Goal: Task Accomplishment & Management: Manage account settings

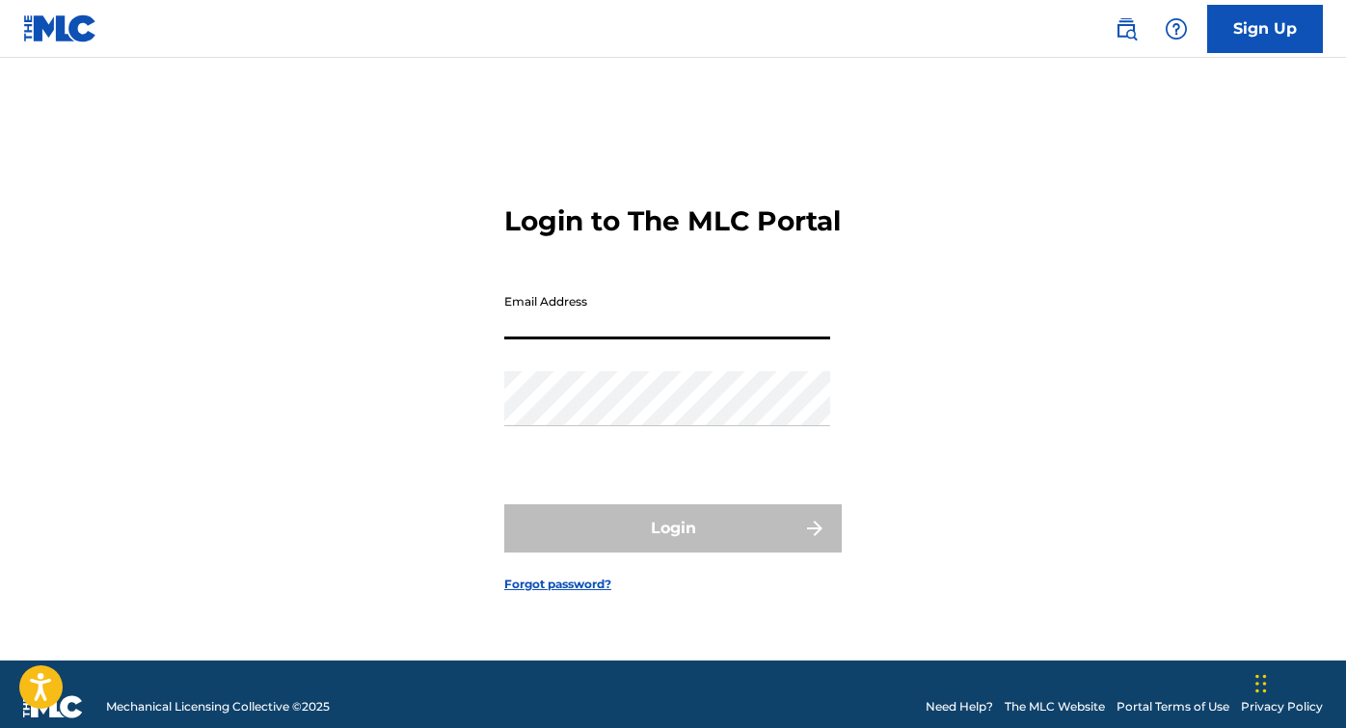
click at [565, 334] on input "Email Address" at bounding box center [667, 311] width 326 height 55
type input "[EMAIL_ADDRESS][PERSON_NAME][DOMAIN_NAME]"
click at [552, 593] on link "Forgot password?" at bounding box center [557, 584] width 107 height 17
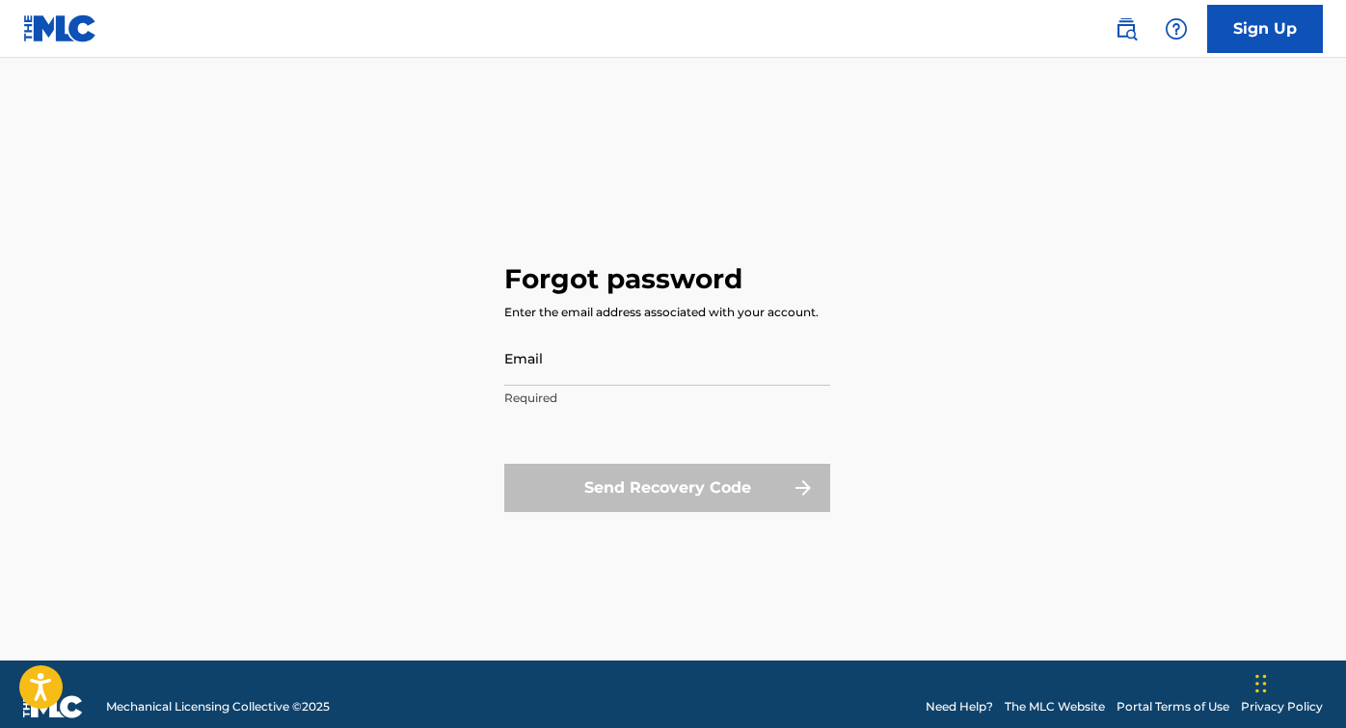
click at [564, 366] on input "Email" at bounding box center [667, 358] width 326 height 55
type input "[EMAIL_ADDRESS][PERSON_NAME][DOMAIN_NAME]"
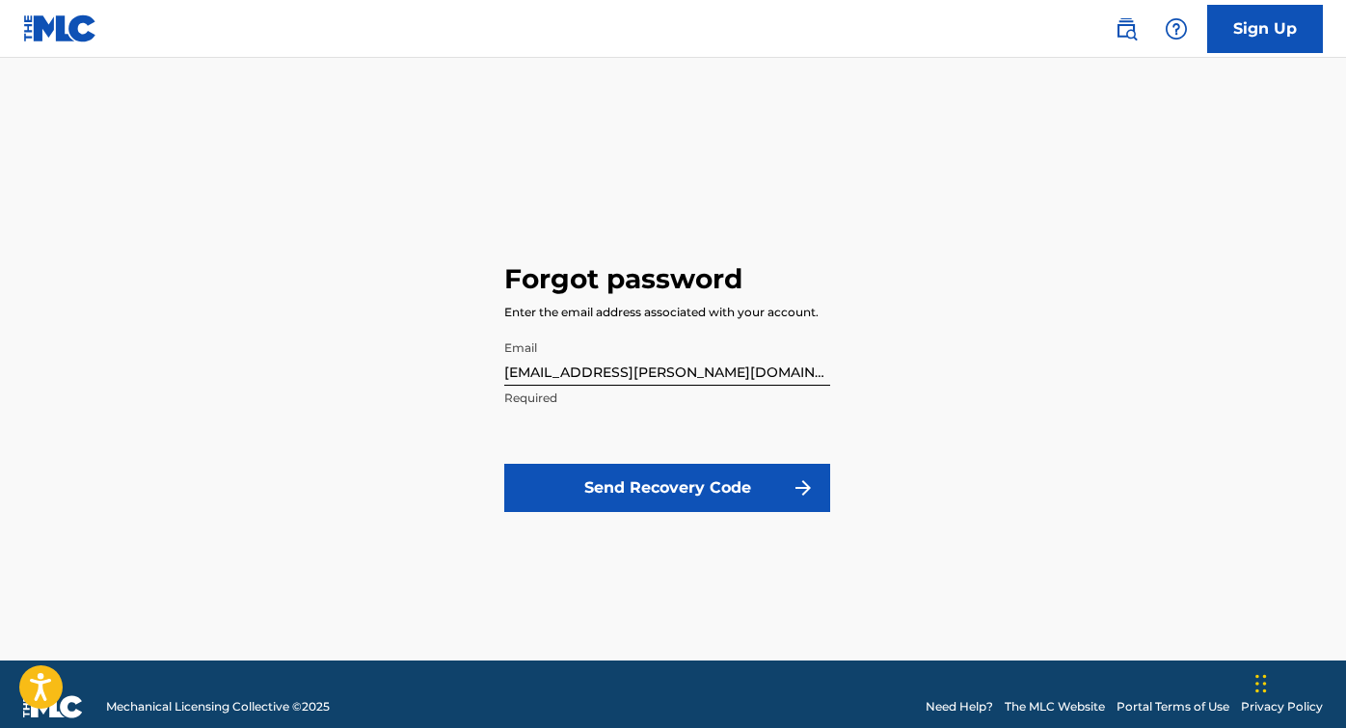
click at [671, 488] on button "Send Recovery Code" at bounding box center [667, 488] width 326 height 48
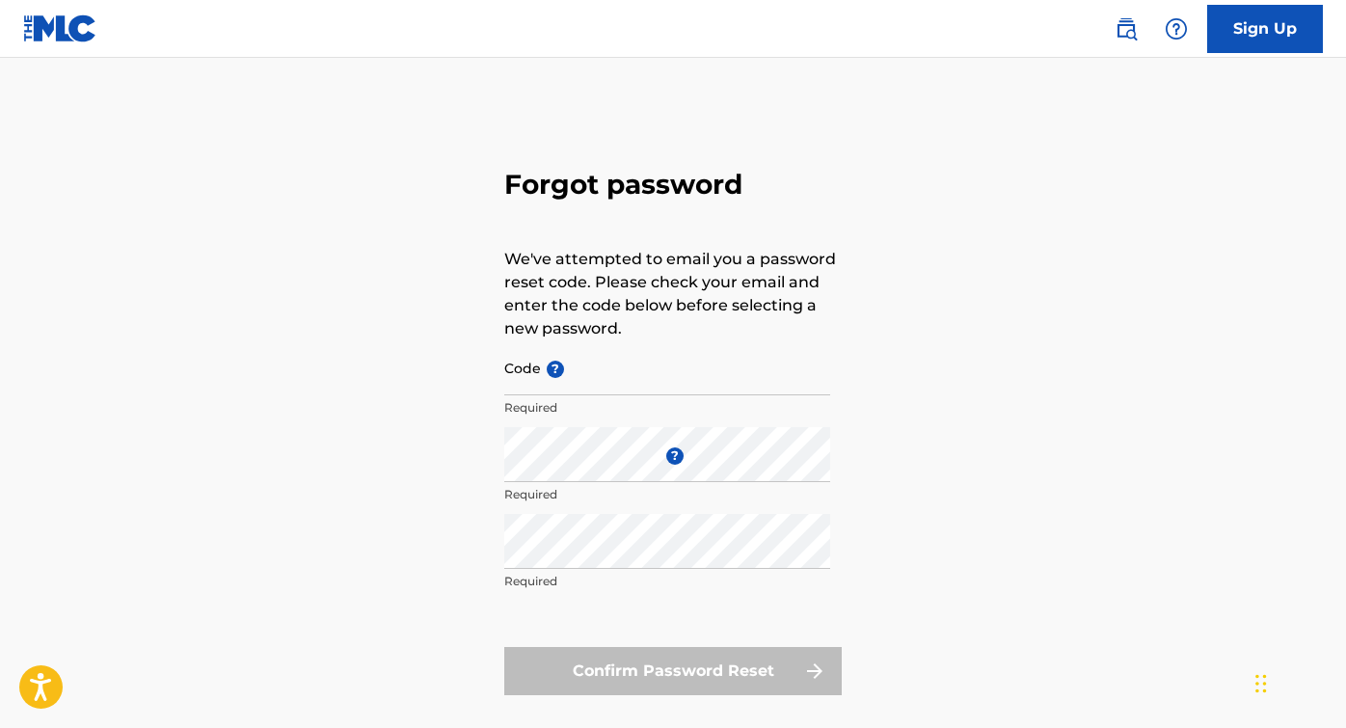
click at [613, 382] on input "Code ?" at bounding box center [667, 367] width 326 height 55
paste input "FP_3fd2e2edc31e3a5e020daf3ebd90"
type input "FP_3fd2e2edc31e3a5e020daf3ebd90"
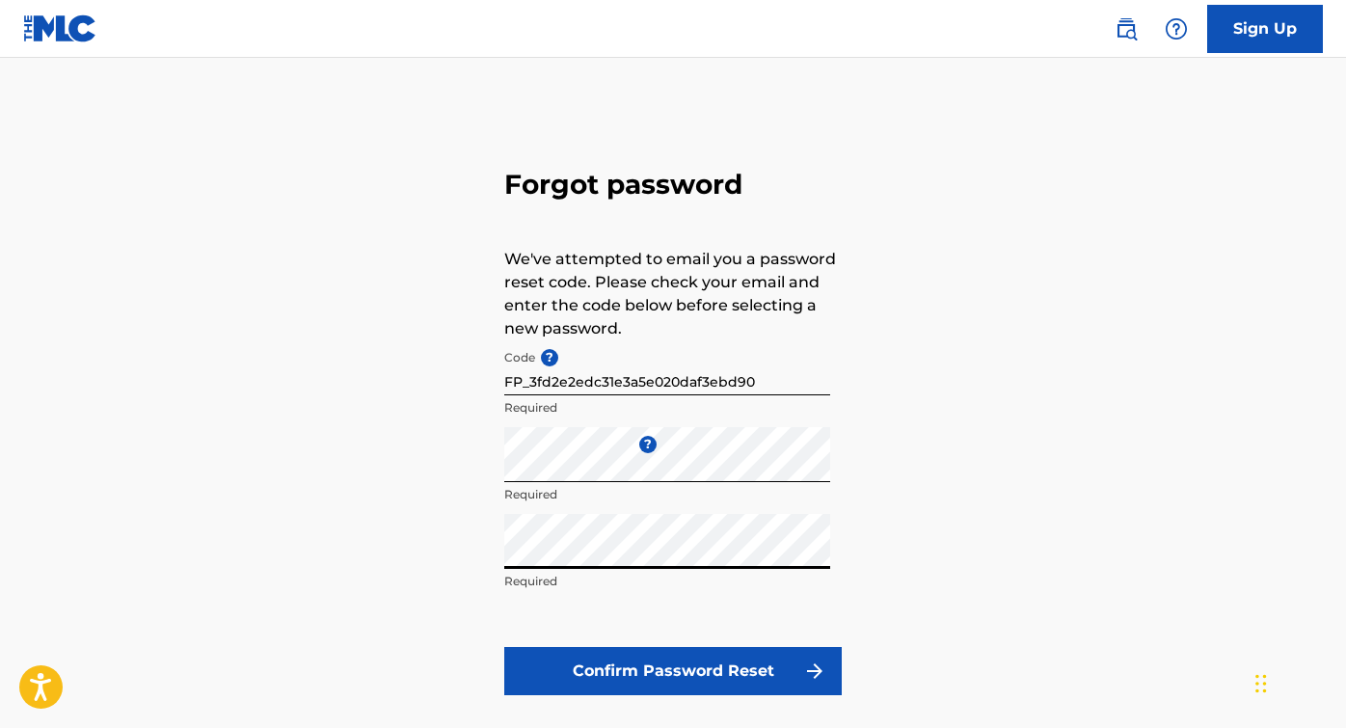
click at [722, 676] on button "Confirm Password Reset" at bounding box center [672, 671] width 337 height 48
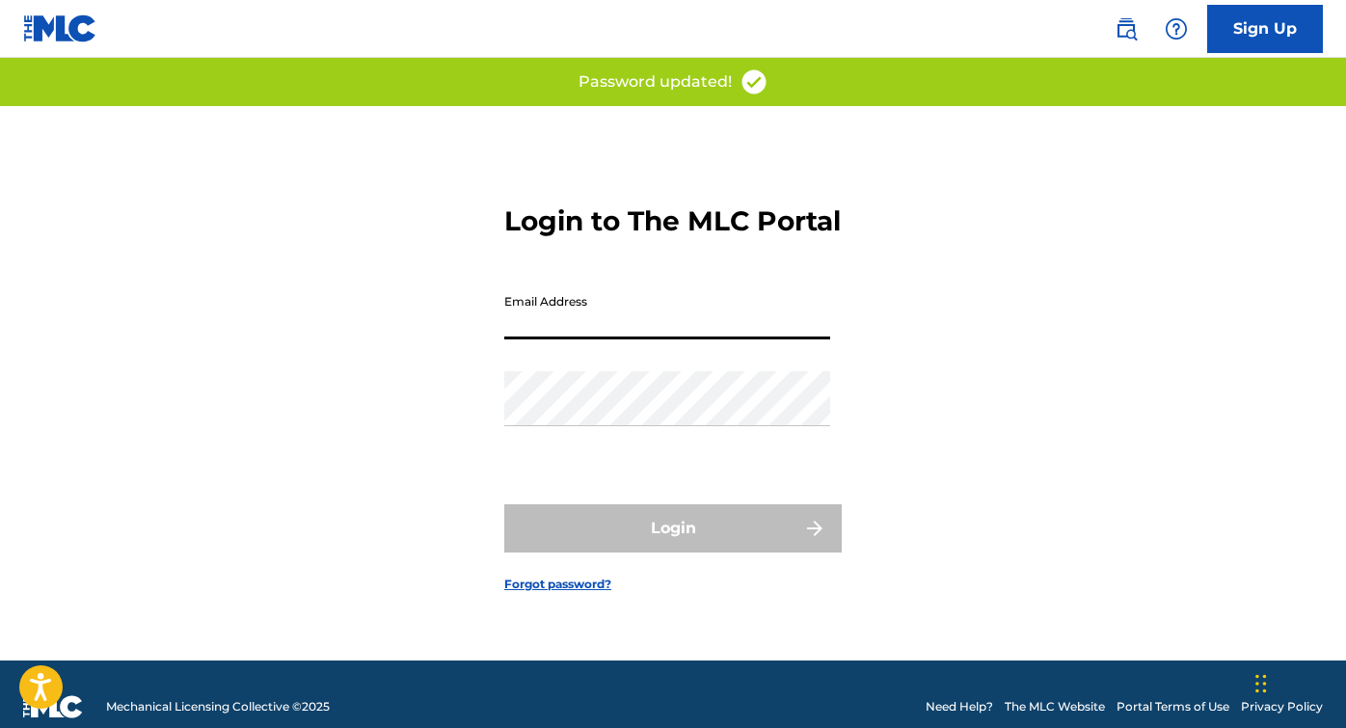
click at [534, 325] on input "Email Address" at bounding box center [667, 311] width 326 height 55
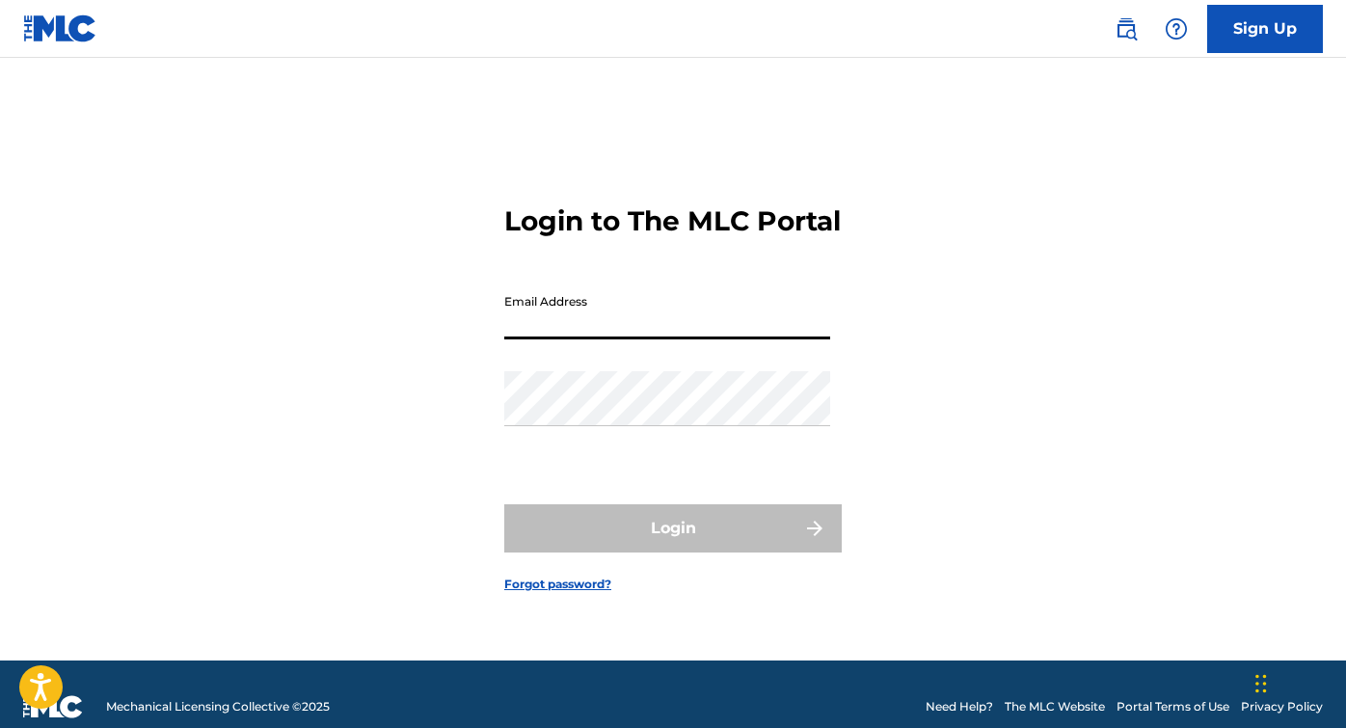
type input "[EMAIL_ADDRESS][PERSON_NAME][DOMAIN_NAME]"
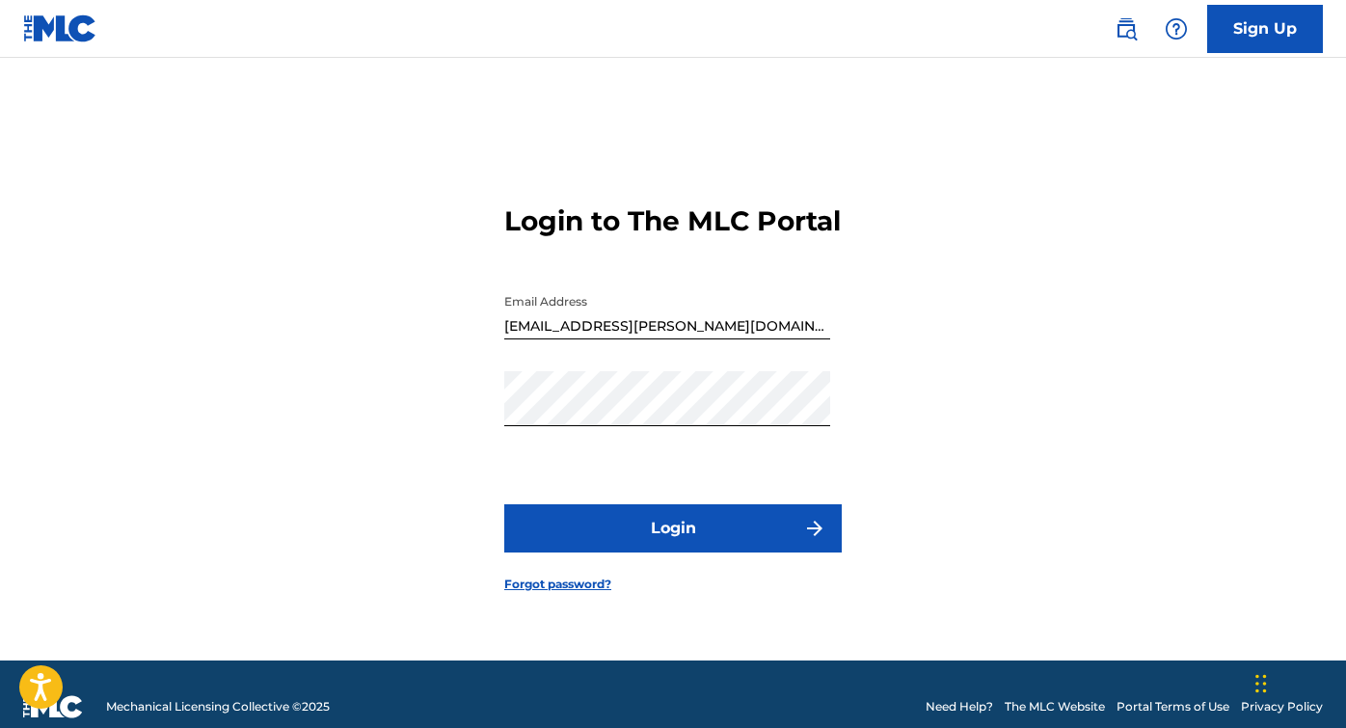
click at [683, 545] on button "Login" at bounding box center [672, 528] width 337 height 48
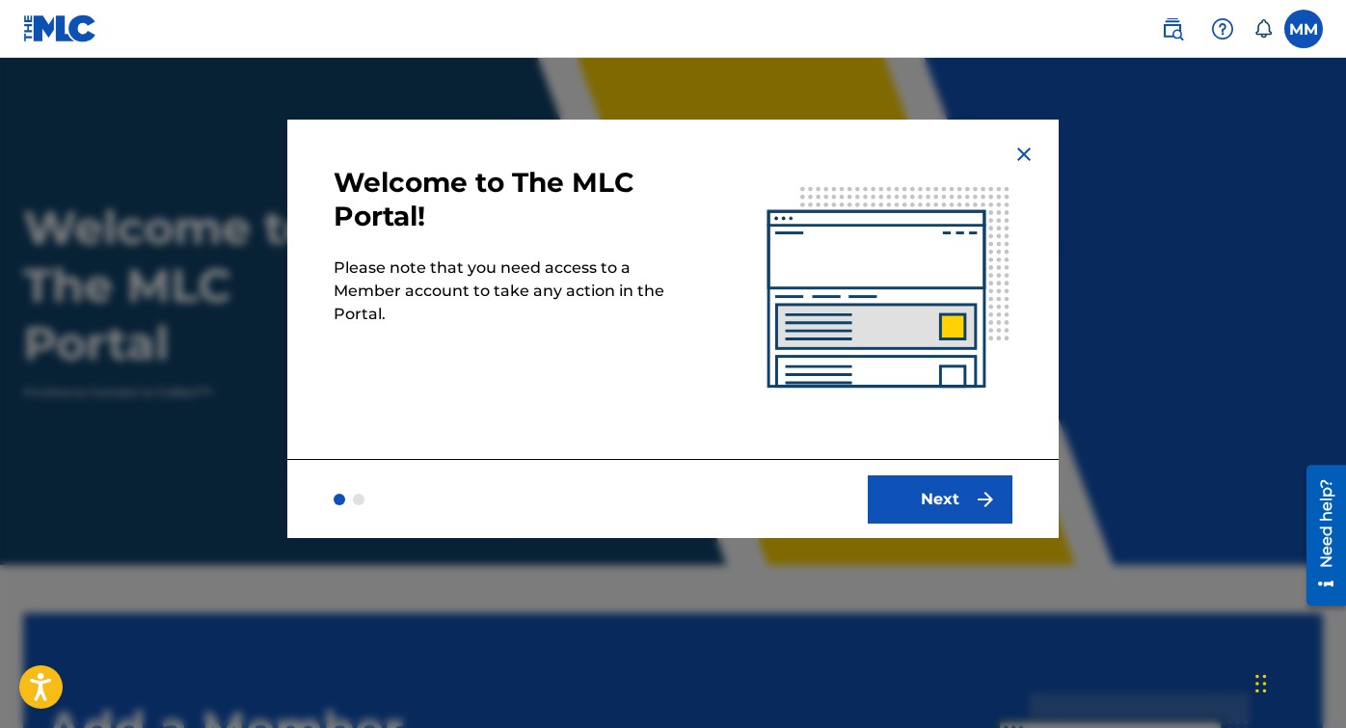
click at [933, 502] on button "Next" at bounding box center [940, 499] width 145 height 48
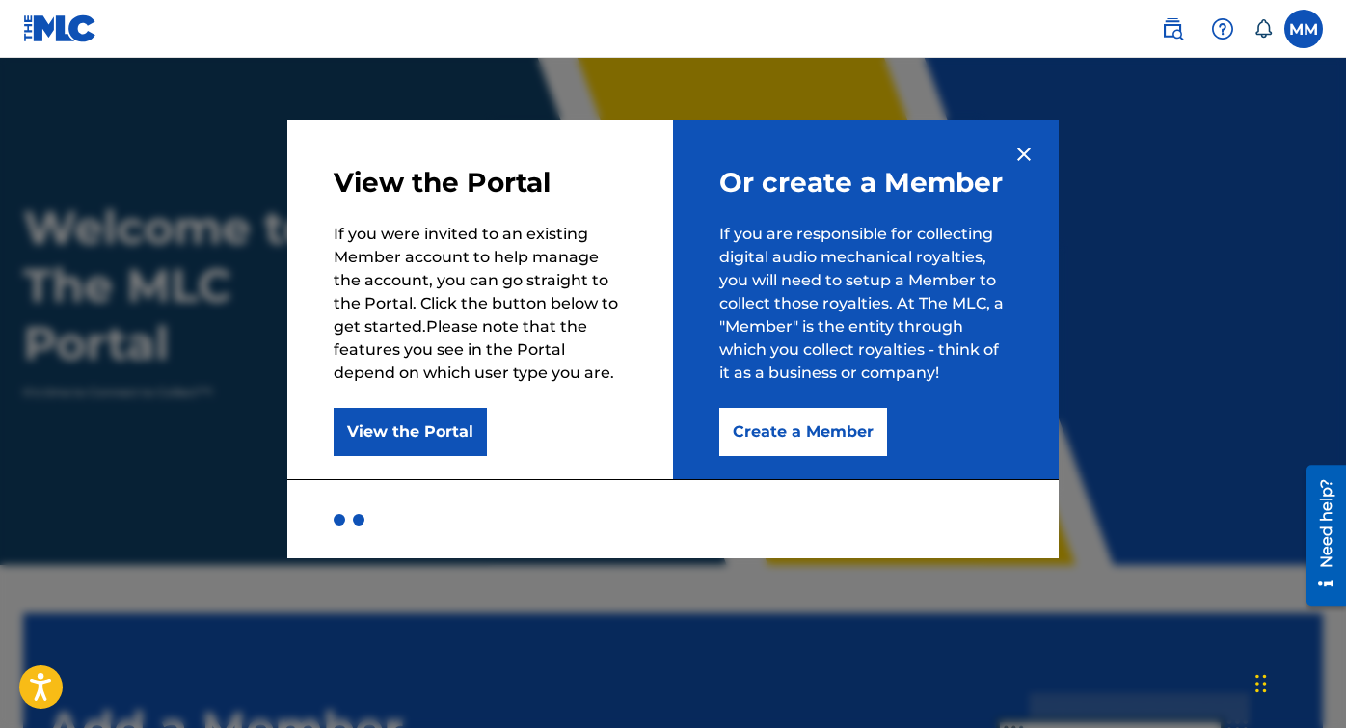
click at [228, 221] on div at bounding box center [673, 422] width 1346 height 728
